Goal: Obtain resource: Obtain resource

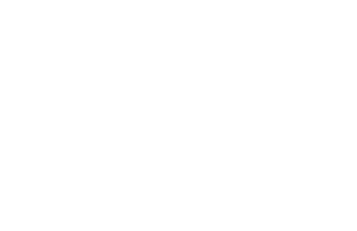
scroll to position [1372, 0]
click at [113, 65] on div "Urlaub mit Baby Hotels für die Kleinsten" at bounding box center [94, 73] width 159 height 120
click at [331, 14] on div at bounding box center [329, 17] width 7 height 19
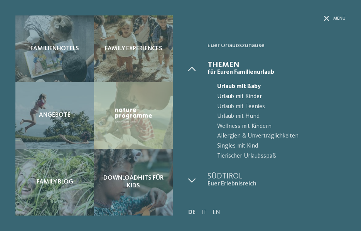
scroll to position [10, 0]
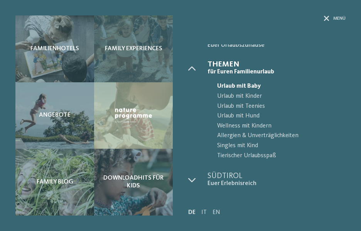
click at [147, 48] on span "Family Experiences" at bounding box center [133, 48] width 57 height 7
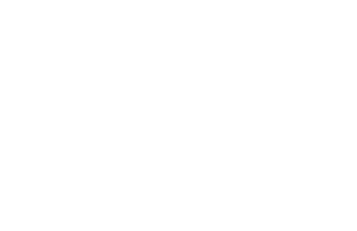
scroll to position [261, 0]
click at [136, 59] on div "Family Experiences Urlaub auf Maß" at bounding box center [137, 51] width 77 height 43
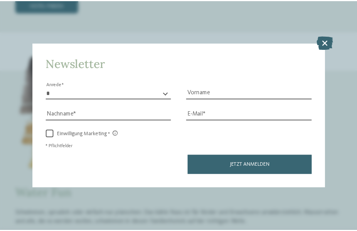
scroll to position [3, 0]
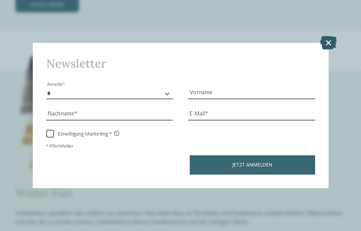
click at [325, 35] on icon at bounding box center [328, 42] width 17 height 14
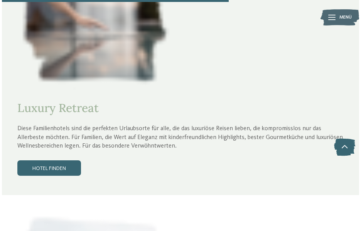
scroll to position [1631, 0]
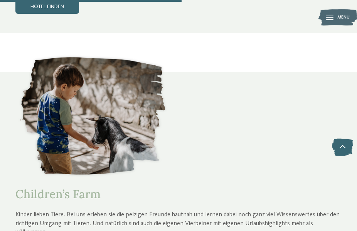
click at [335, 17] on img at bounding box center [338, 17] width 39 height 19
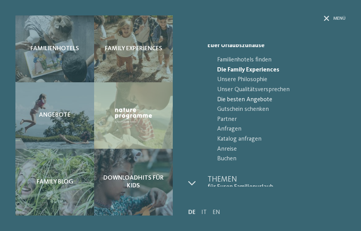
scroll to position [14, 0]
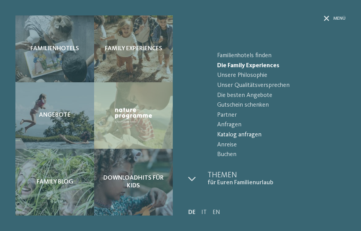
click at [237, 133] on span "Katalog anfragen" at bounding box center [281, 135] width 128 height 10
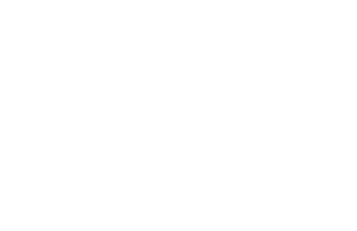
scroll to position [294, 0]
click at [152, 206] on span "Blätterkatalog" at bounding box center [159, 208] width 38 height 5
